Goal: Task Accomplishment & Management: Manage account settings

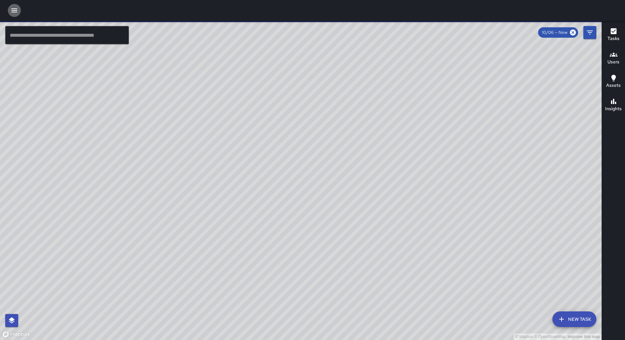
click at [13, 11] on icon "button" at bounding box center [14, 11] width 8 height 8
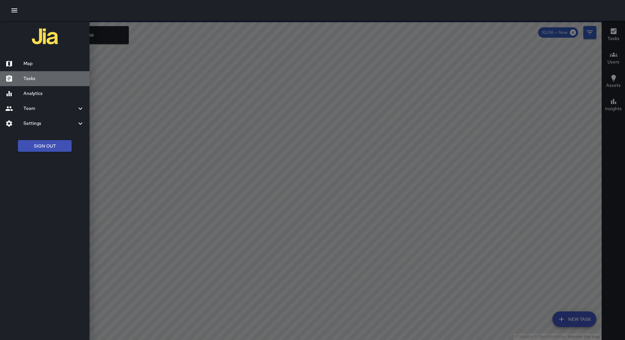
click at [27, 79] on h6 "Tasks" at bounding box center [53, 78] width 61 height 7
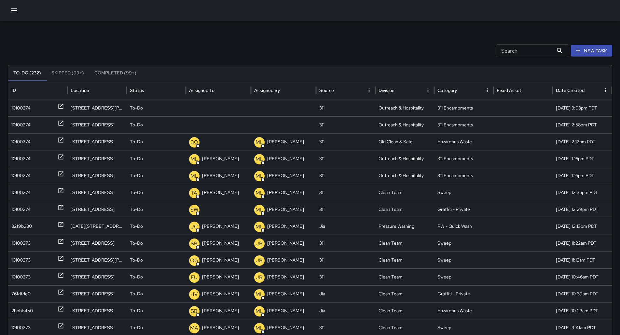
click at [224, 89] on button "Sort" at bounding box center [219, 90] width 9 height 9
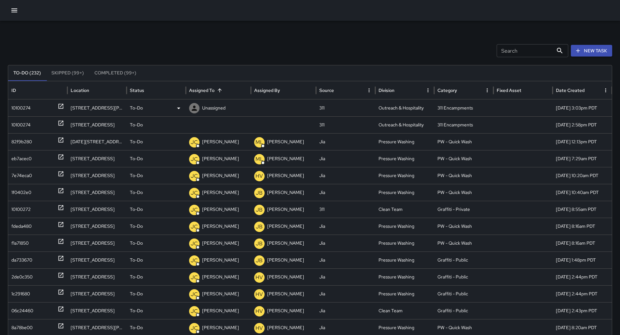
click at [32, 104] on div "10100274" at bounding box center [37, 108] width 53 height 17
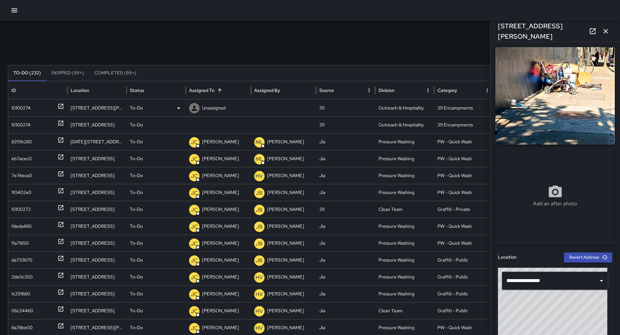
click at [218, 109] on p "Unassigned" at bounding box center [213, 108] width 23 height 17
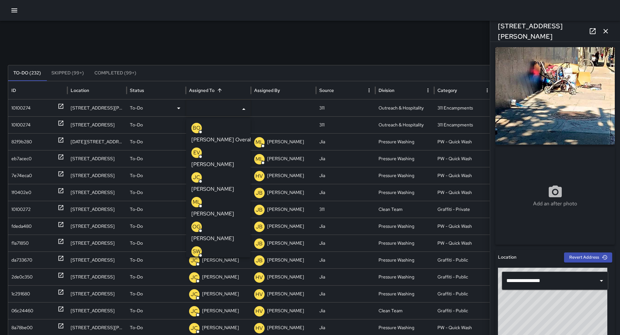
click at [211, 195] on li "ML [PERSON_NAME]" at bounding box center [218, 207] width 64 height 25
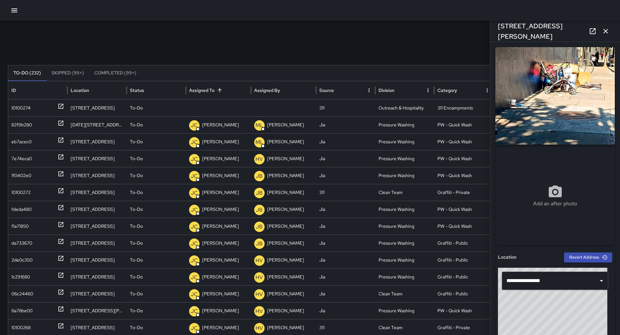
click at [2, 107] on div "Search Search New Task To-Do (232) Skipped (99+) Completed (99+) ID Location St…" at bounding box center [310, 205] width 620 height 369
click at [15, 107] on div "10100274" at bounding box center [20, 108] width 19 height 17
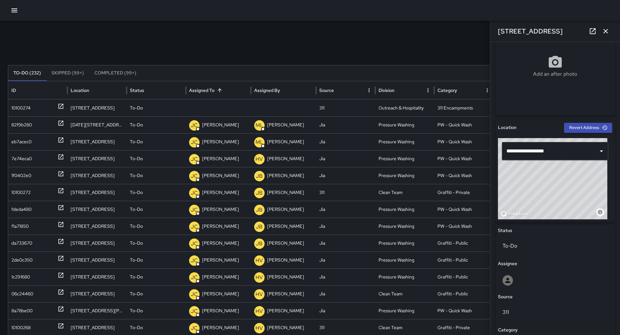
scroll to position [130, 0]
click at [229, 103] on div "Unassigned" at bounding box center [218, 108] width 59 height 17
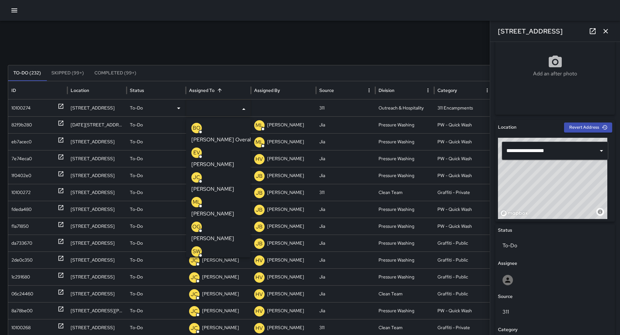
click at [212, 210] on p "[PERSON_NAME]" at bounding box center [212, 214] width 43 height 8
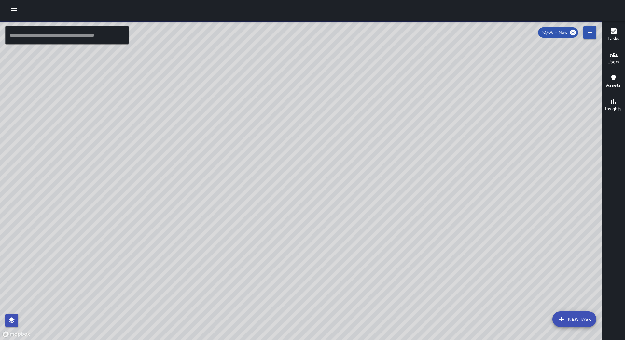
click at [12, 12] on icon "button" at bounding box center [14, 10] width 6 height 4
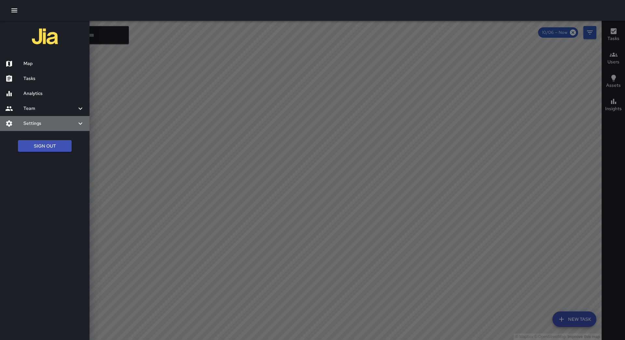
click at [63, 123] on h6 "Settings" at bounding box center [49, 123] width 53 height 7
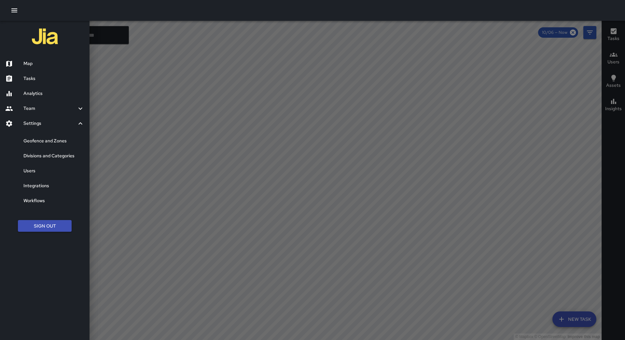
click at [48, 169] on h6 "Users" at bounding box center [53, 171] width 61 height 7
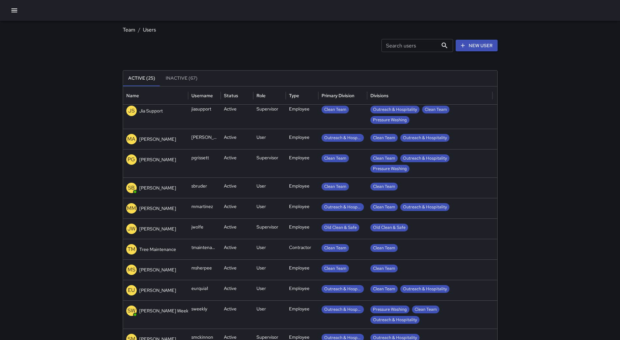
scroll to position [275, 0]
